Goal: Task Accomplishment & Management: Manage account settings

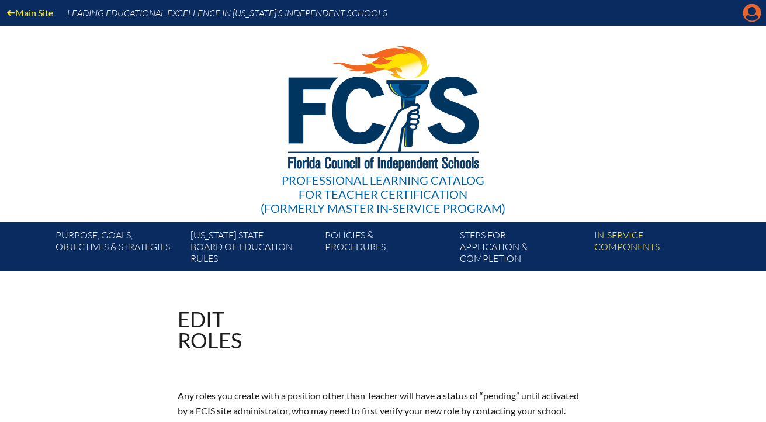
click at [751, 16] on icon at bounding box center [753, 13] width 18 height 18
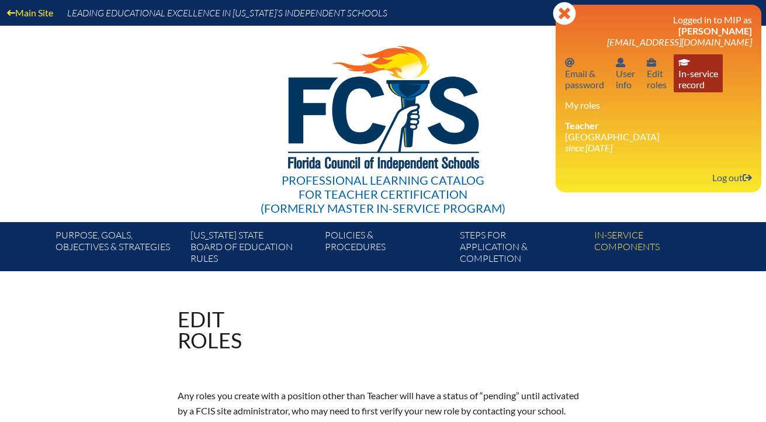
click at [694, 77] on link "In-service record In-service record" at bounding box center [698, 73] width 49 height 38
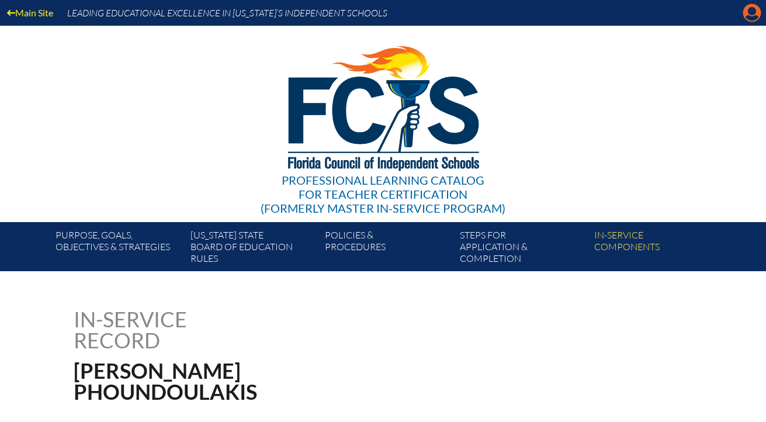
click at [752, 15] on icon "Manage account" at bounding box center [752, 13] width 19 height 19
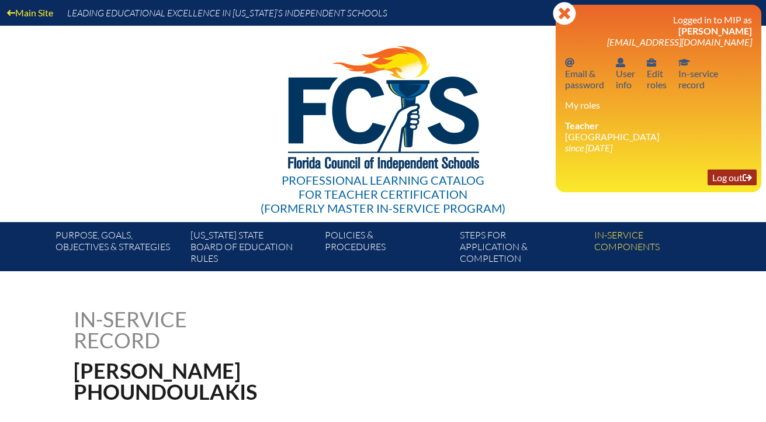
click at [731, 181] on link "Log out Log out" at bounding box center [732, 178] width 49 height 16
